Goal: Task Accomplishment & Management: Manage account settings

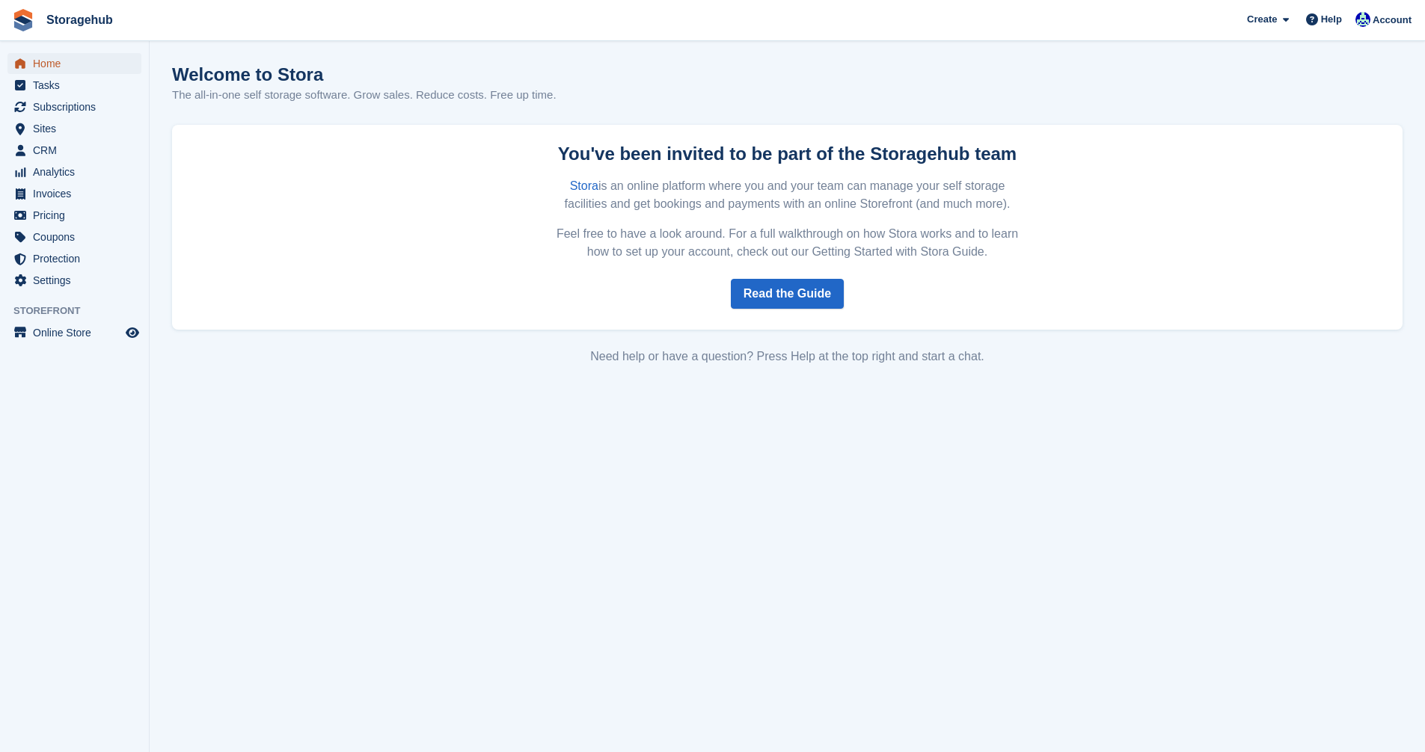
click at [47, 58] on span "Home" at bounding box center [78, 63] width 90 height 21
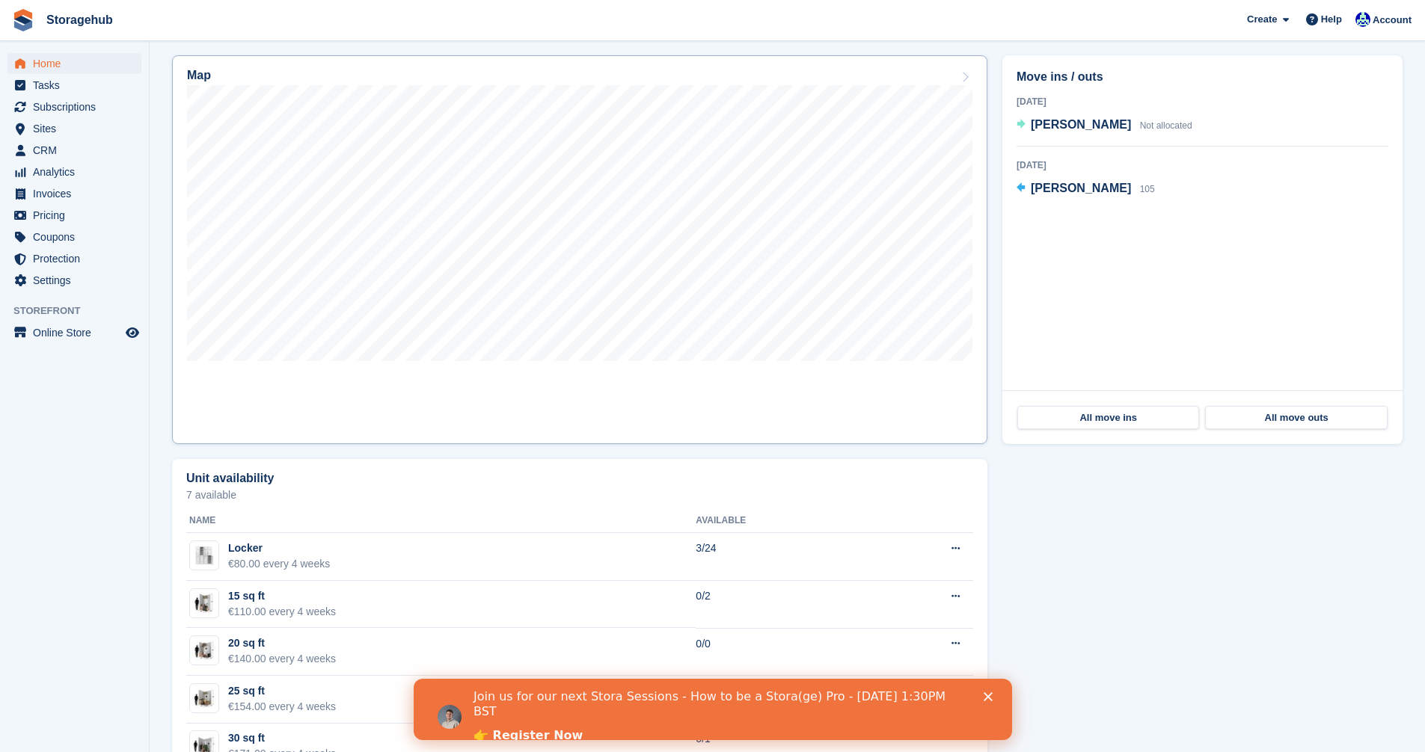
scroll to position [449, 0]
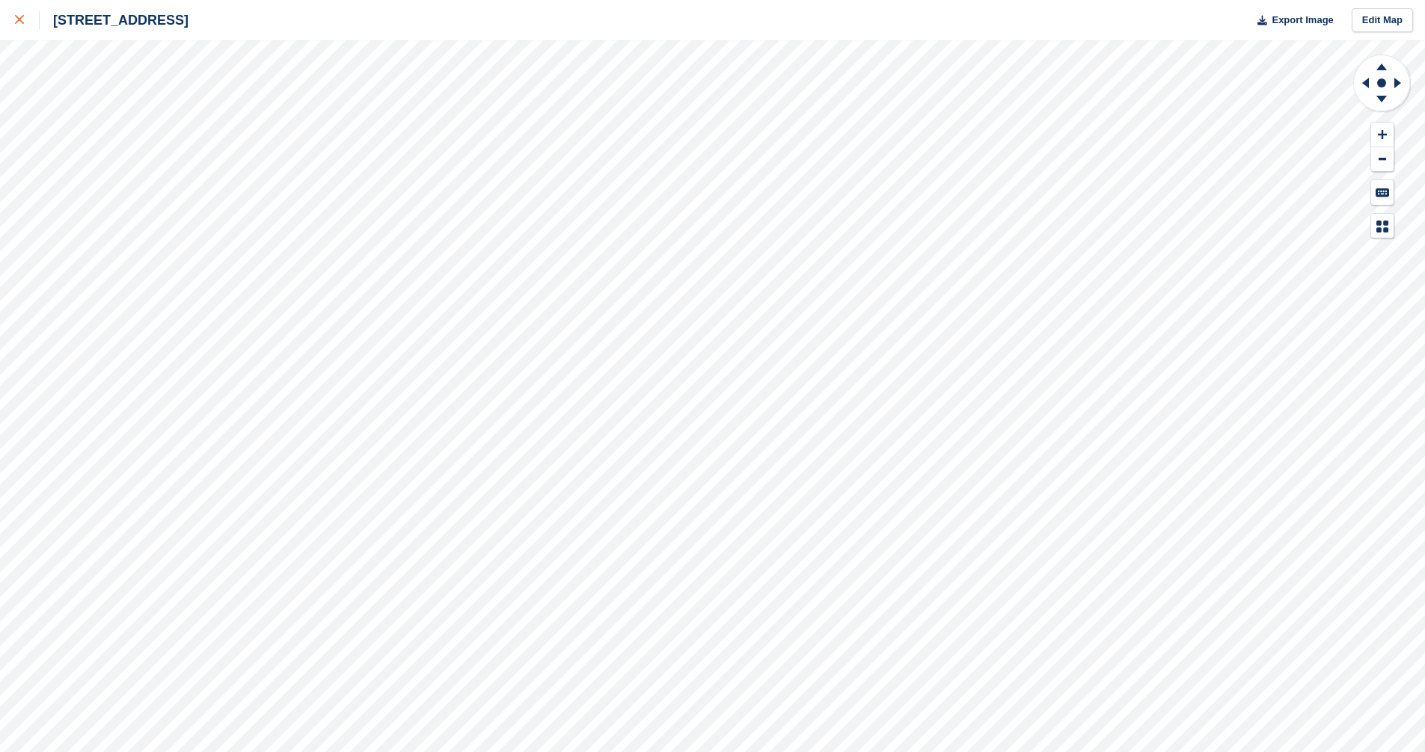
click at [17, 21] on icon at bounding box center [19, 19] width 9 height 9
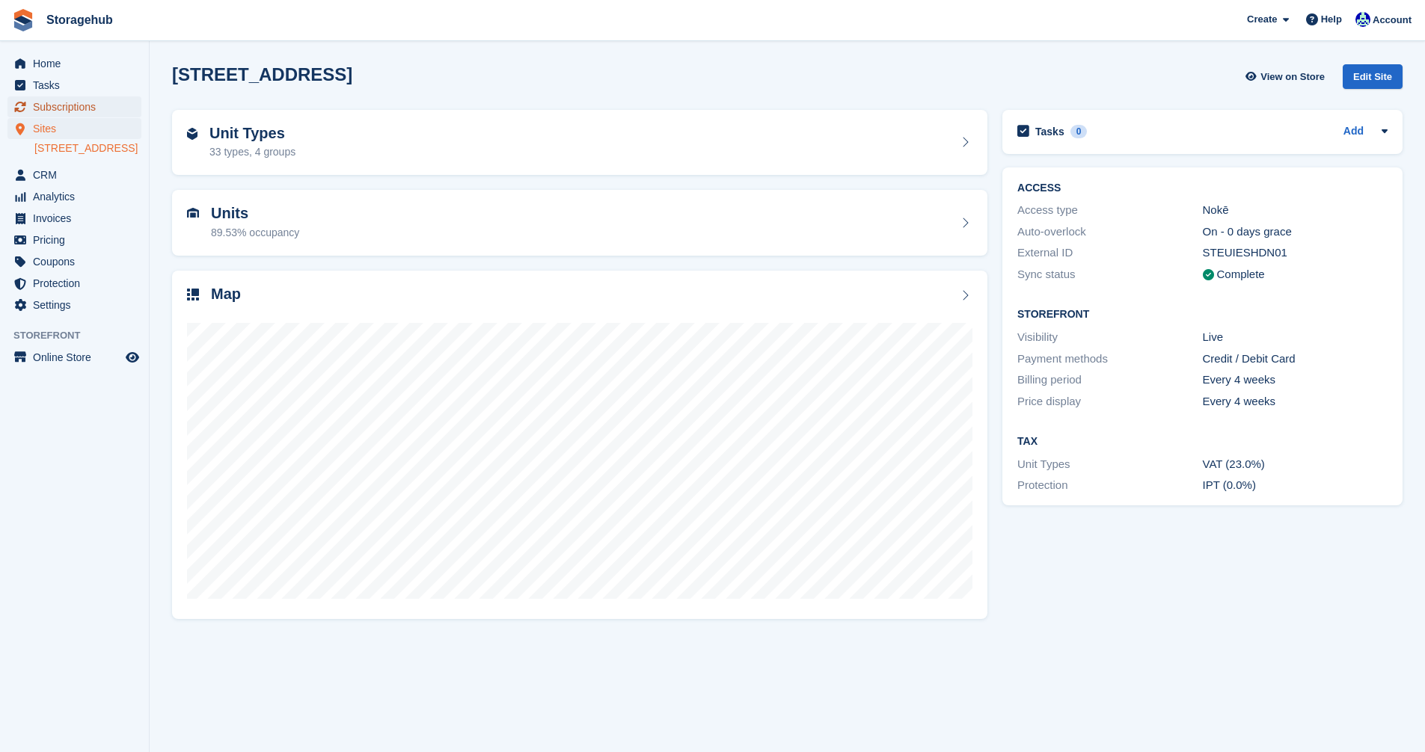
click at [56, 105] on span "Subscriptions" at bounding box center [78, 106] width 90 height 21
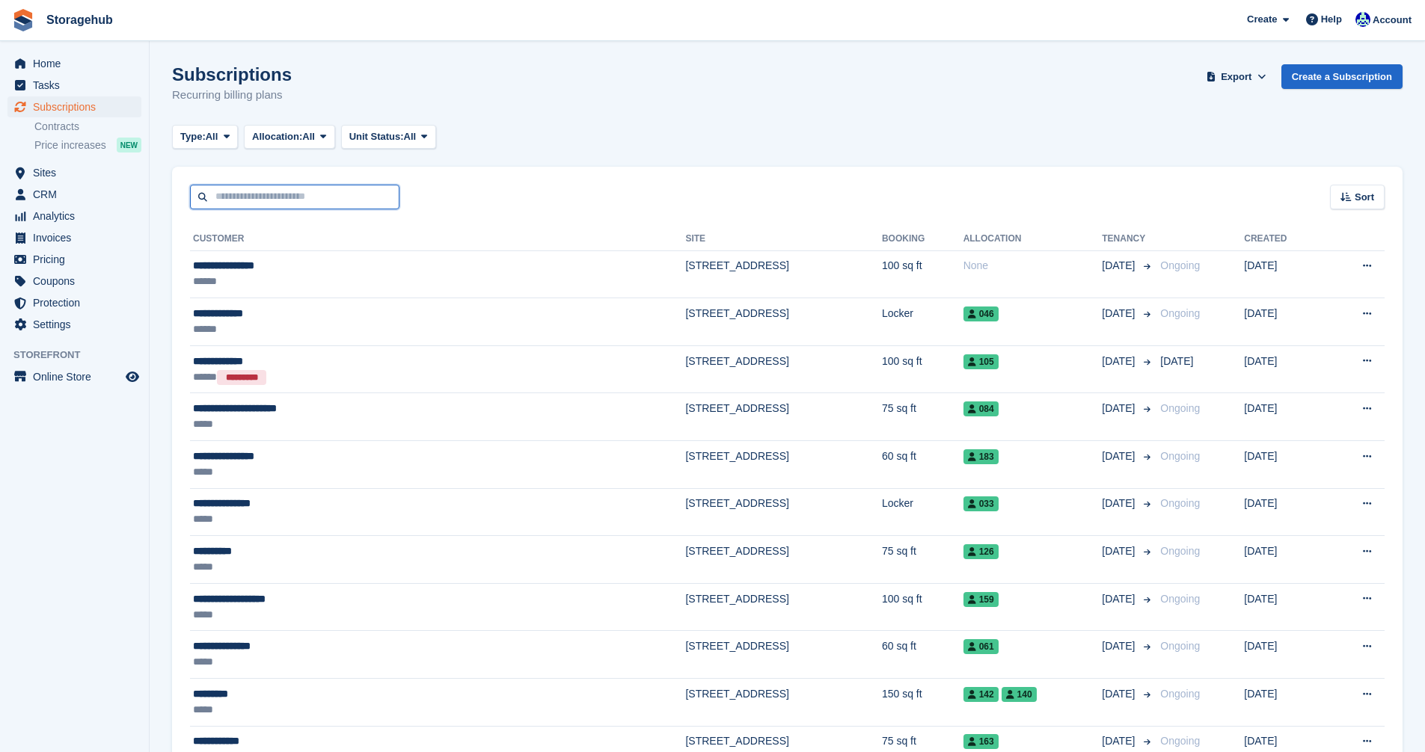
click at [303, 188] on input "text" at bounding box center [294, 197] width 209 height 25
type input "****"
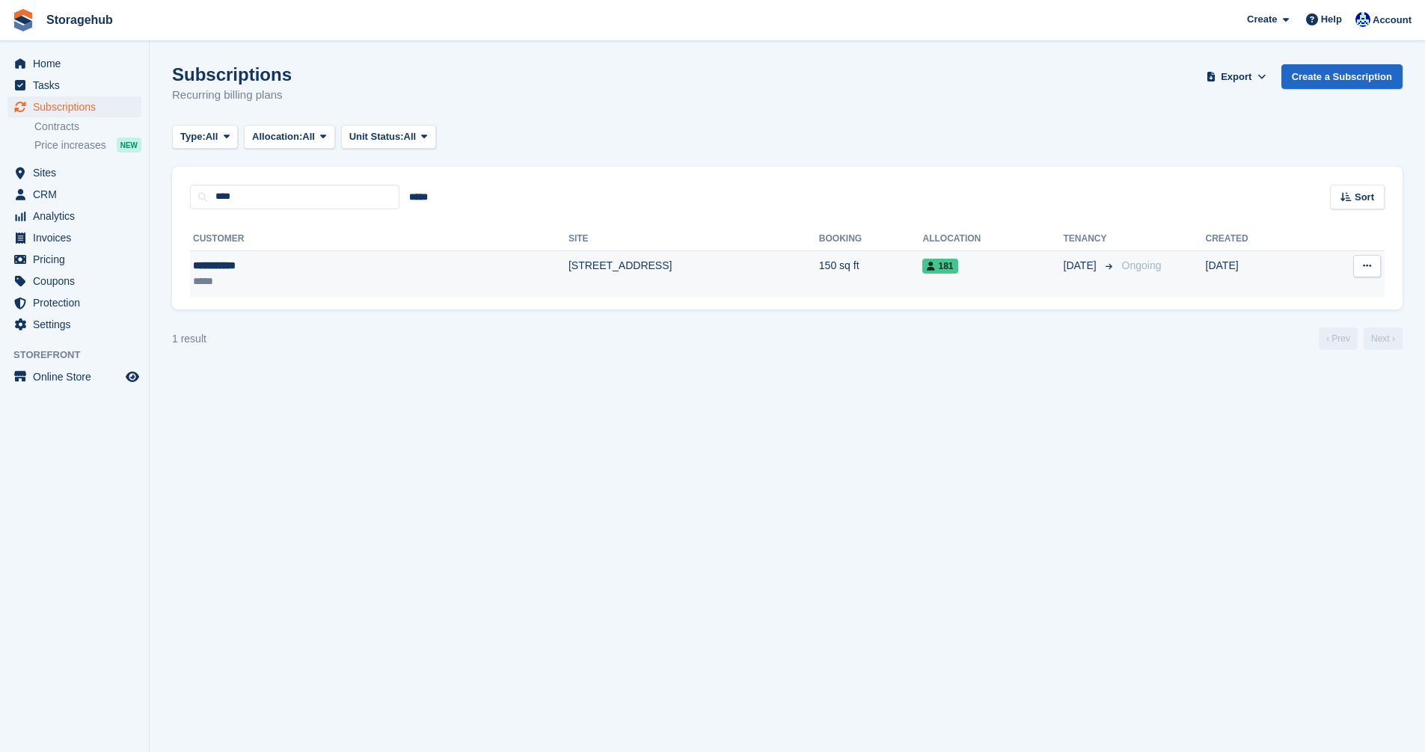
click at [568, 273] on td "[STREET_ADDRESS]" at bounding box center [693, 274] width 251 height 47
click at [43, 58] on span "Home" at bounding box center [78, 63] width 90 height 21
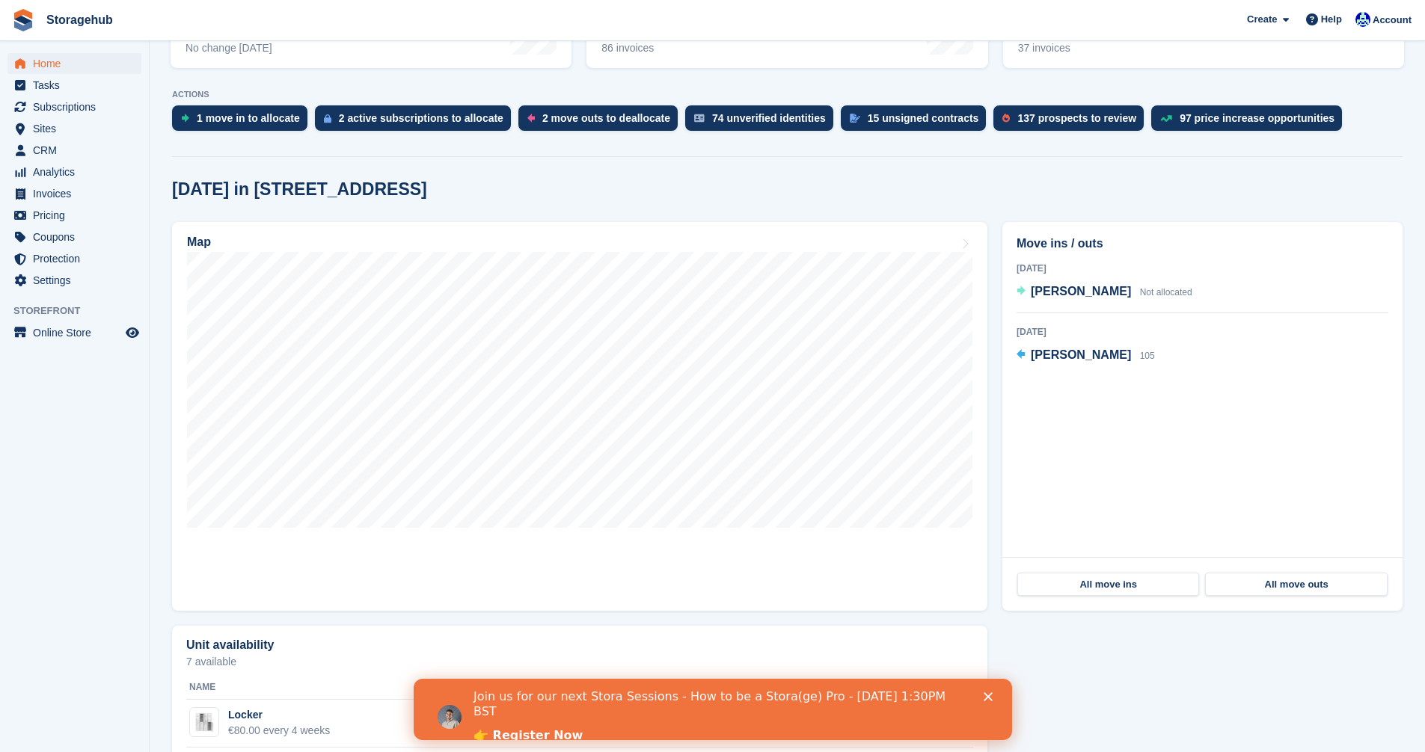
scroll to position [299, 0]
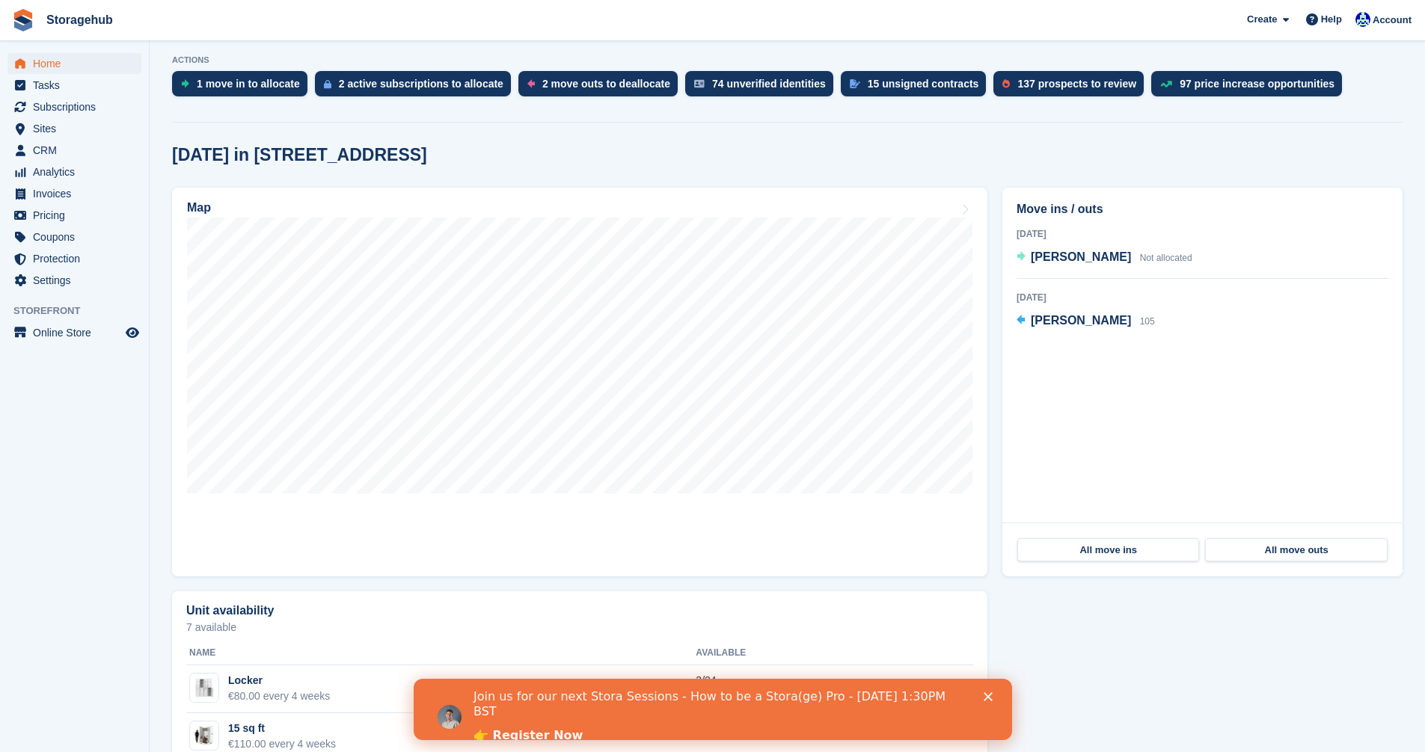
click at [733, 10] on span "Storagehub Create Subscription Invoice Contact Deal Discount Page Help Chat Sup…" at bounding box center [712, 20] width 1425 height 40
